Goal: Task Accomplishment & Management: Manage account settings

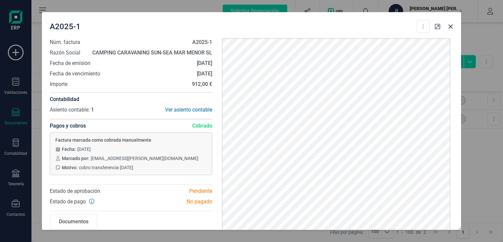
scroll to position [23, 0]
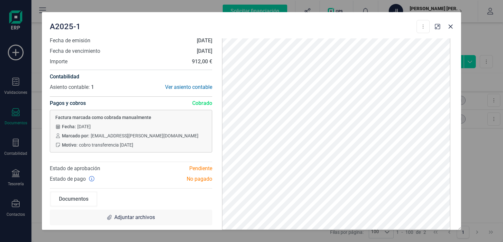
click at [477, 159] on div "A2025-1 Descargar documento Crear factura rectificativa Núm. factura A2025-1 Ra…" at bounding box center [251, 121] width 503 height 242
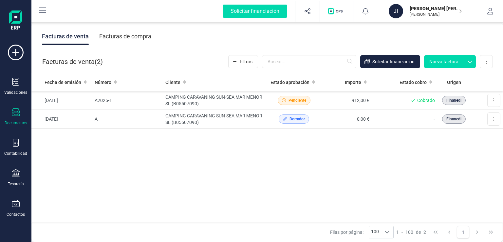
scroll to position [0, 0]
click at [17, 139] on icon at bounding box center [16, 143] width 8 height 8
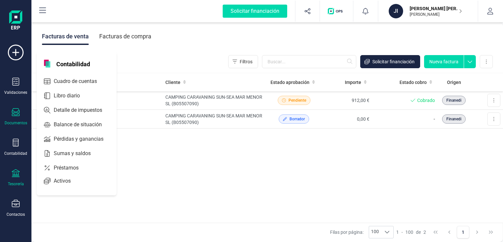
click at [15, 176] on icon at bounding box center [16, 173] width 8 height 8
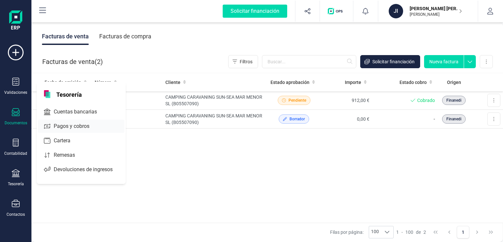
click at [72, 126] on span "Pagos y cobros" at bounding box center [76, 126] width 50 height 8
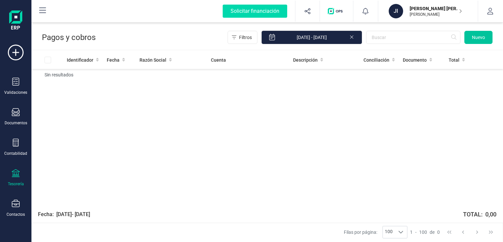
click at [480, 37] on span "Nuevo" at bounding box center [478, 37] width 13 height 7
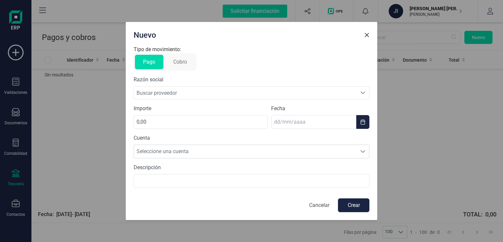
click at [155, 93] on span "Buscar proveedor" at bounding box center [245, 93] width 223 height 12
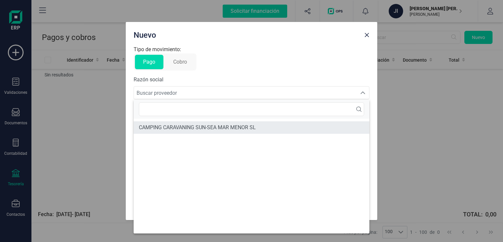
click at [165, 124] on span "CAMPING CARAVANING SUN-SEA MAR MENOR SL" at bounding box center [197, 128] width 117 height 8
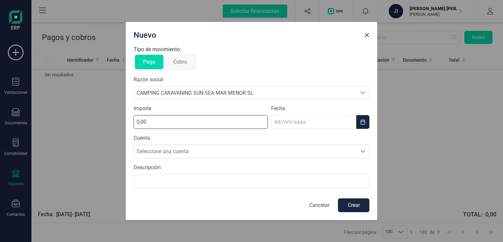
drag, startPoint x: 160, startPoint y: 127, endPoint x: 36, endPoint y: 110, distance: 124.6
click at [36, 110] on div "Nuevo Tipo de movimiento: Pago Cobro Razón social CAMPING CARAVANING SUN-SEA MA…" at bounding box center [251, 121] width 503 height 242
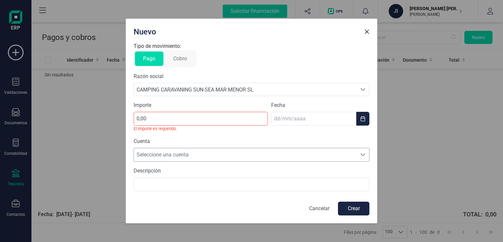
click at [157, 149] on span "Seleccione una cuenta" at bounding box center [245, 154] width 223 height 13
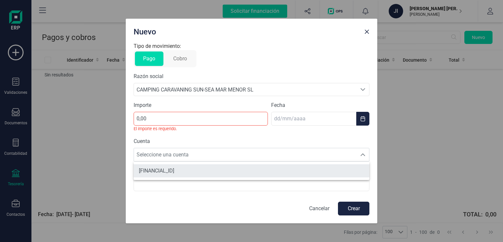
click at [161, 174] on span "[FINANCIAL_ID]" at bounding box center [156, 171] width 35 height 8
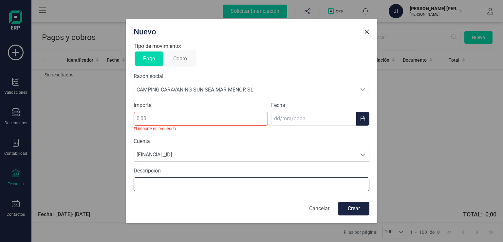
click at [161, 184] on input "text" at bounding box center [252, 184] width 236 height 14
type input "PAGO FRA. 1"
click at [321, 210] on p "Cancelar" at bounding box center [319, 209] width 20 height 8
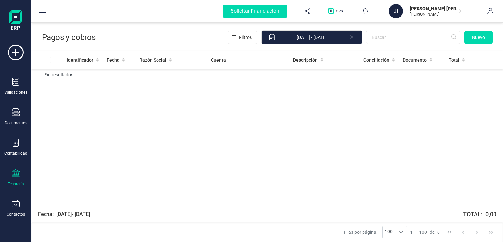
click at [438, 15] on p "[PERSON_NAME]" at bounding box center [436, 14] width 52 height 5
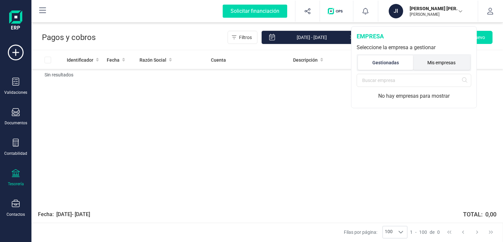
click at [434, 59] on li "Mis empresas" at bounding box center [442, 62] width 57 height 14
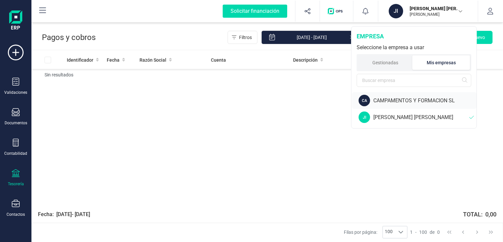
click at [400, 98] on div "CAMPAMENTOS Y FORMACION SL" at bounding box center [425, 101] width 103 height 8
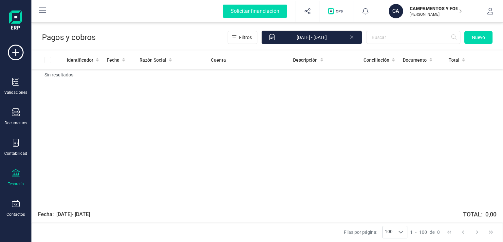
click at [439, 6] on p "CAMPAMENTOS Y FORMACION SL" at bounding box center [436, 8] width 52 height 7
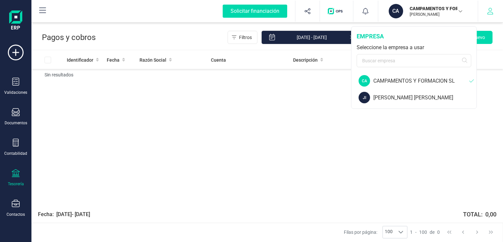
click at [493, 8] on icon "button" at bounding box center [490, 11] width 7 height 7
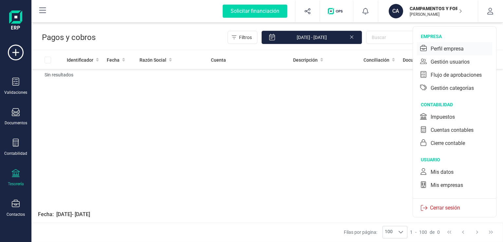
click at [453, 48] on div "Perfil empresa" at bounding box center [447, 49] width 33 height 8
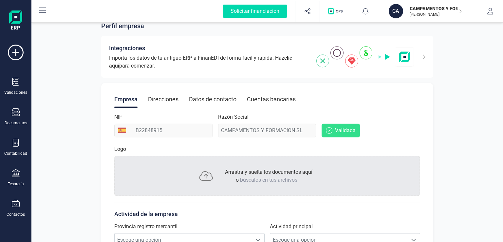
scroll to position [33, 0]
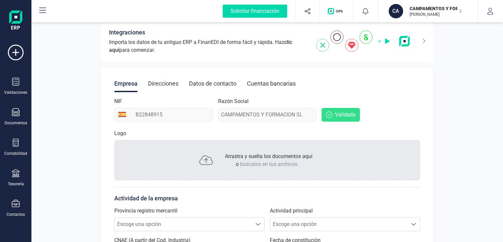
click at [304, 115] on div "Razón Social CAMPAMENTOS Y FORMACION SL" at bounding box center [267, 109] width 99 height 24
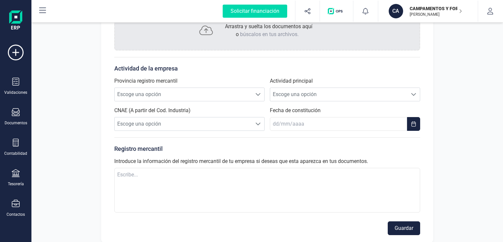
scroll to position [164, 0]
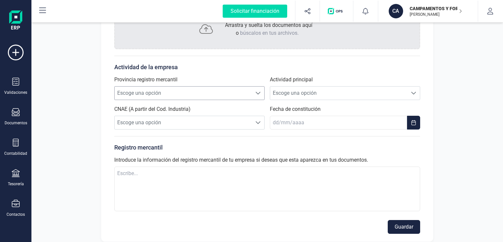
click at [219, 91] on span "Escoge una opción" at bounding box center [183, 93] width 137 height 13
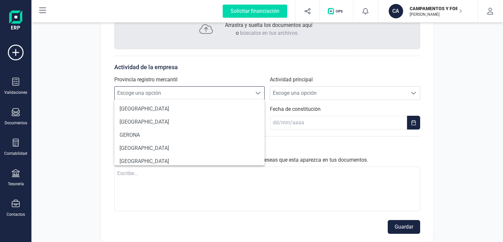
scroll to position [393, 0]
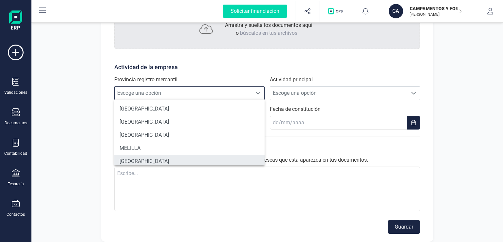
click at [140, 163] on li "[GEOGRAPHIC_DATA]" at bounding box center [189, 161] width 150 height 13
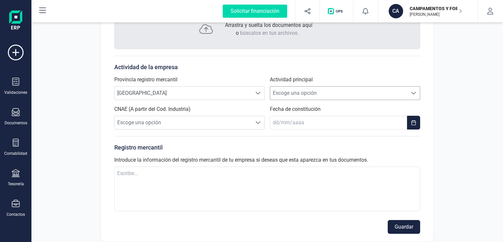
click at [289, 96] on span "Escoge una opción" at bounding box center [338, 93] width 137 height 13
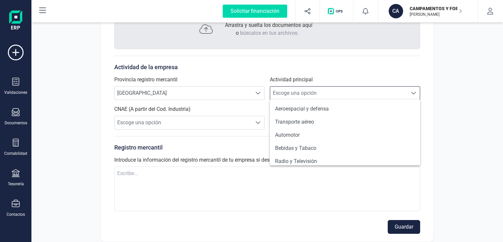
click at [289, 96] on span "Escoge una opción" at bounding box center [338, 93] width 137 height 13
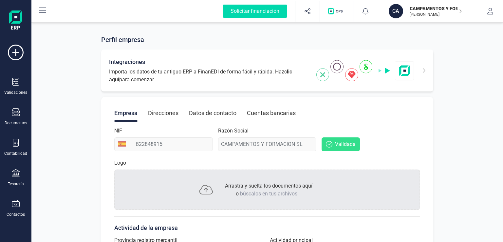
scroll to position [0, 0]
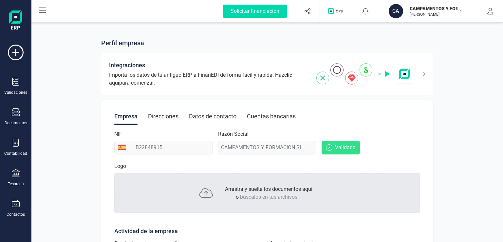
click at [280, 148] on div "Razón Social CAMPAMENTOS Y FORMACION SL" at bounding box center [267, 142] width 99 height 24
click at [334, 147] on span "Validada" at bounding box center [341, 148] width 38 height 14
click at [332, 147] on span "Validada" at bounding box center [341, 148] width 38 height 14
click at [332, 147] on icon at bounding box center [329, 147] width 7 height 7
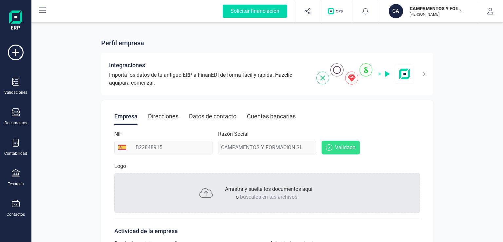
click at [172, 117] on div "Direcciones" at bounding box center [163, 116] width 30 height 17
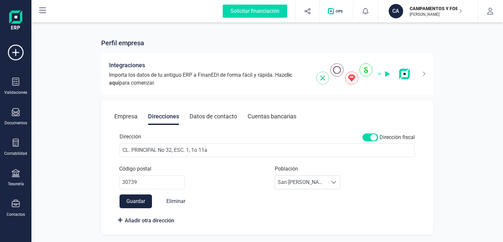
click at [224, 115] on div "Datos de contacto" at bounding box center [214, 116] width 48 height 17
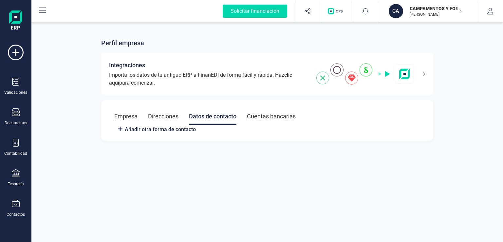
click at [260, 116] on div "Cuentas bancarias" at bounding box center [271, 116] width 49 height 17
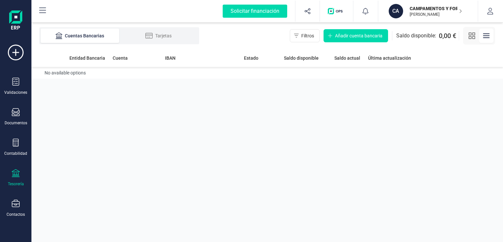
click at [457, 13] on p "[PERSON_NAME]" at bounding box center [436, 14] width 52 height 5
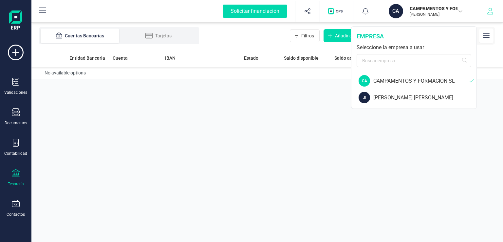
click at [495, 12] on button "button" at bounding box center [491, 11] width 25 height 21
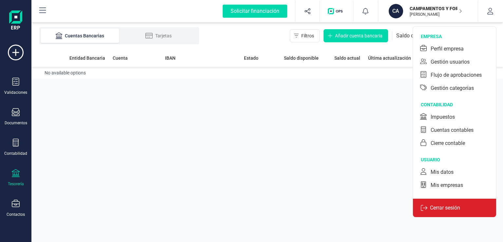
click at [434, 204] on p "Cerrar sesión" at bounding box center [445, 208] width 35 height 8
